Goal: Understand process/instructions: Learn how to perform a task or action

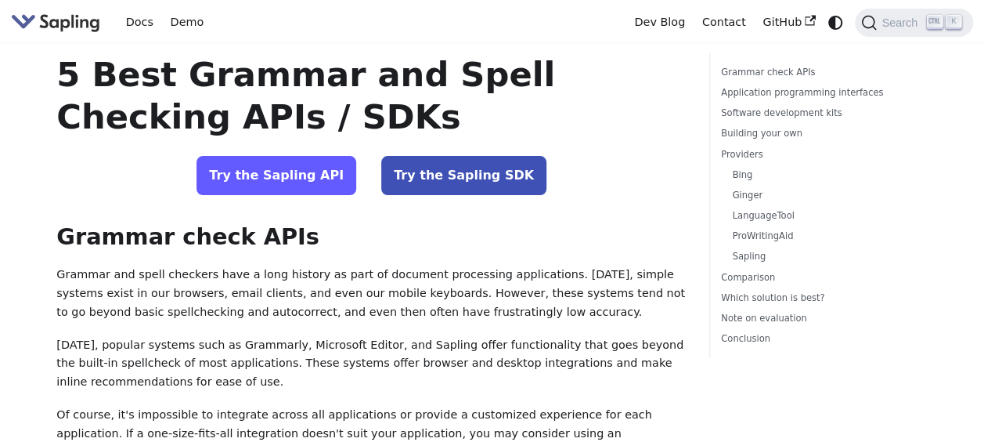
click at [305, 177] on link "Try the Sapling API" at bounding box center [277, 175] width 160 height 39
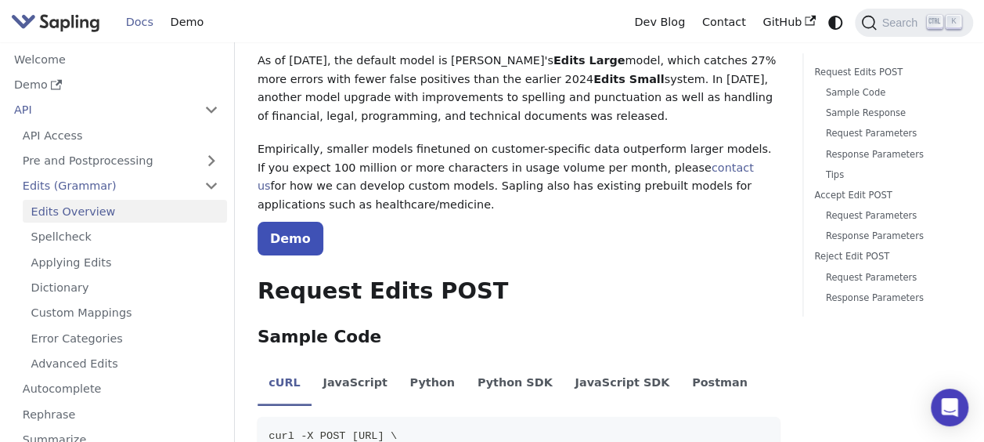
scroll to position [162, 0]
click at [284, 222] on link "Demo" at bounding box center [291, 239] width 66 height 34
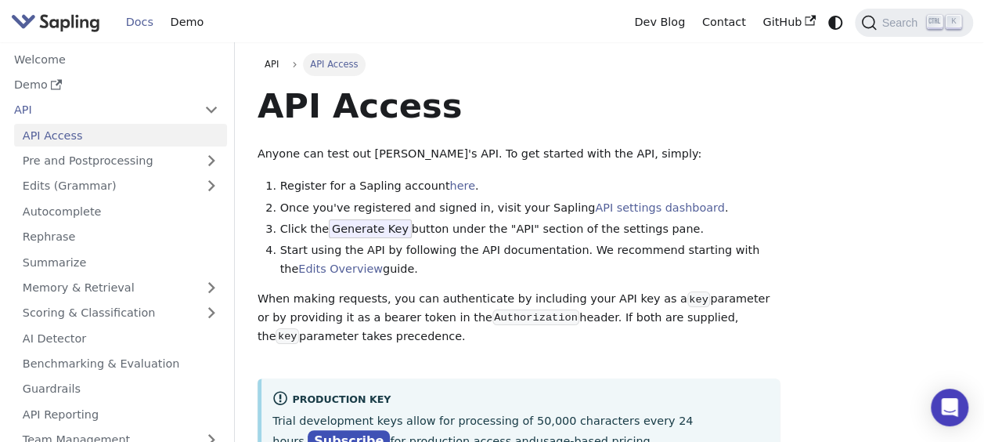
scroll to position [1, 0]
click at [449, 185] on link "here" at bounding box center [461, 185] width 25 height 13
